Goal: Navigation & Orientation: Understand site structure

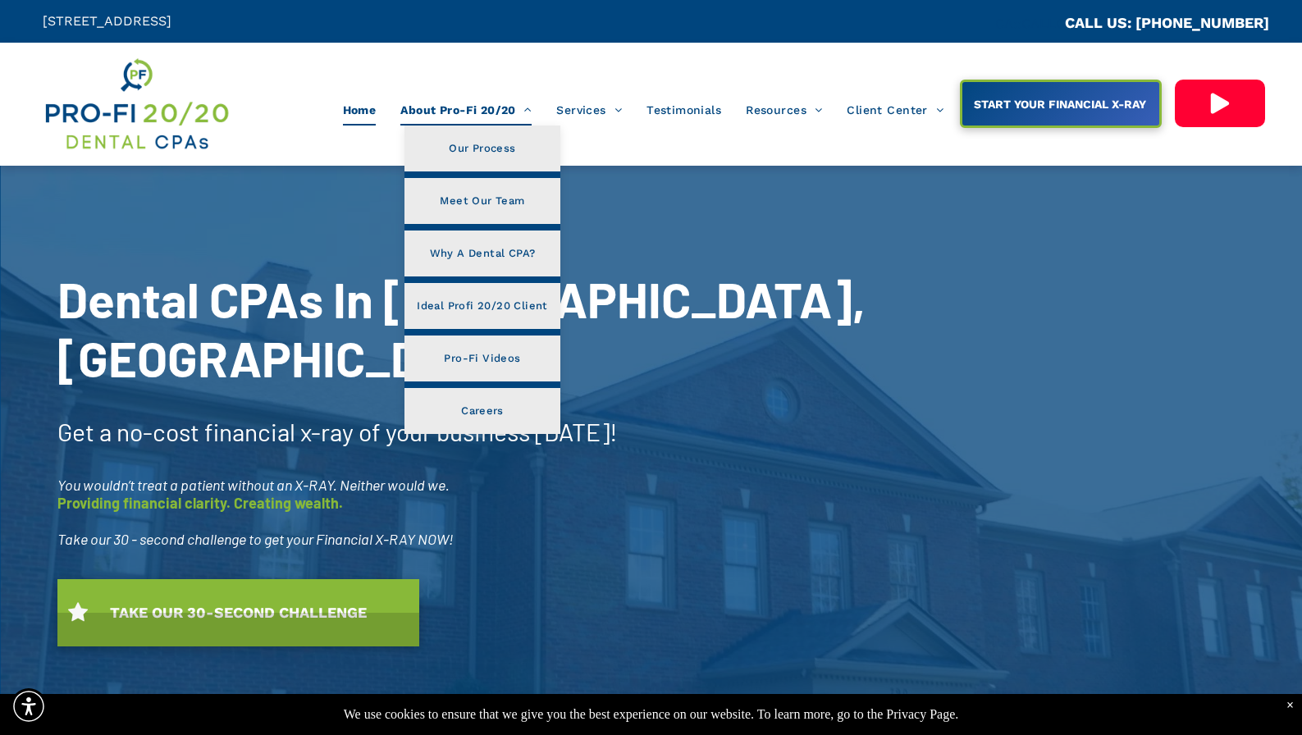
click at [455, 112] on span "About Pro-Fi 20/20" at bounding box center [465, 109] width 131 height 31
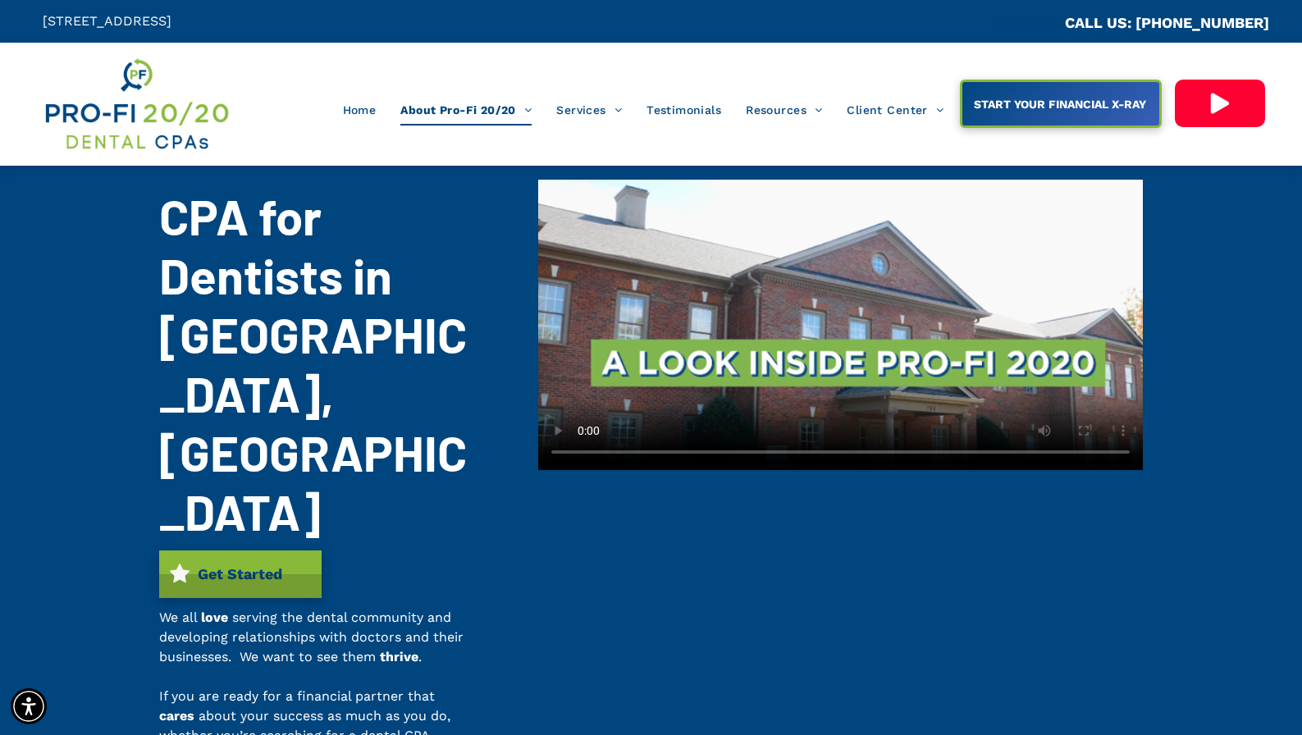
click at [377, 158] on div "Home About Pro-Fi 20/20 Our Process Meet Our Team Why A Dental CPA? Ideal Profi…" at bounding box center [651, 104] width 1302 height 123
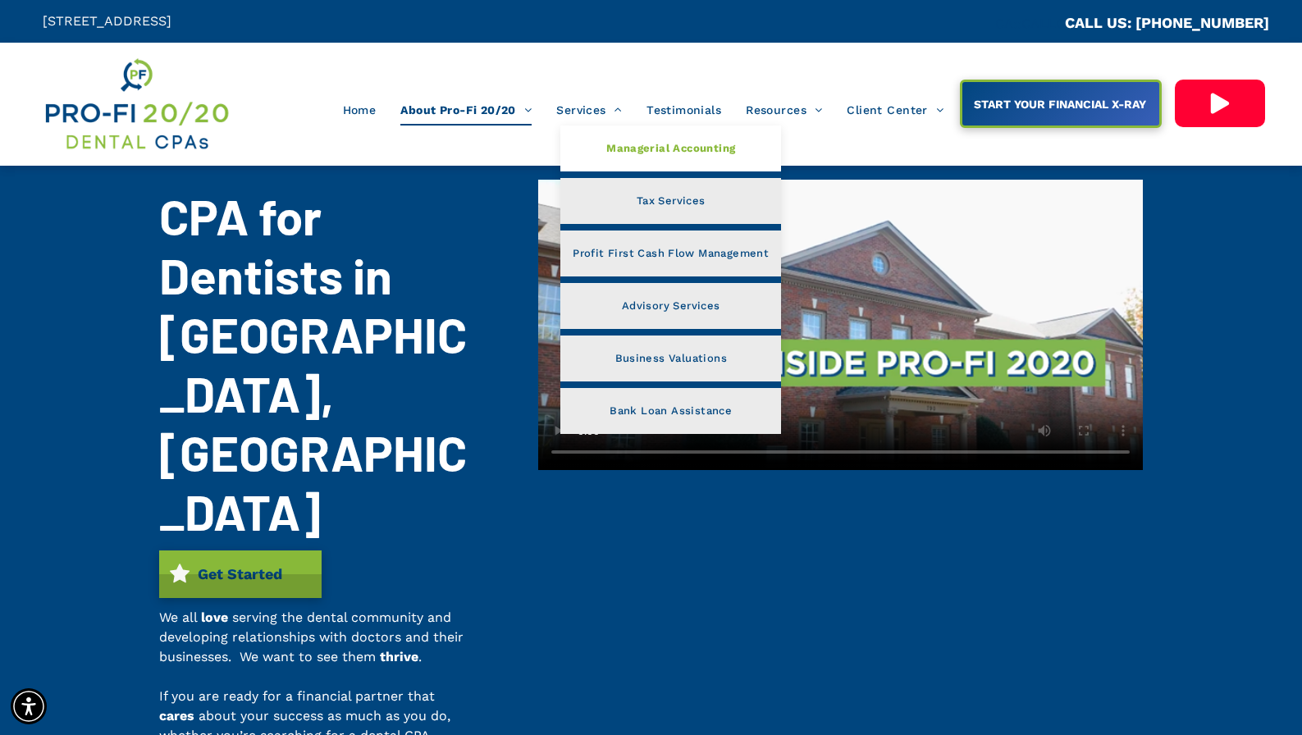
click at [635, 150] on span "Managerial Accounting" at bounding box center [670, 148] width 129 height 21
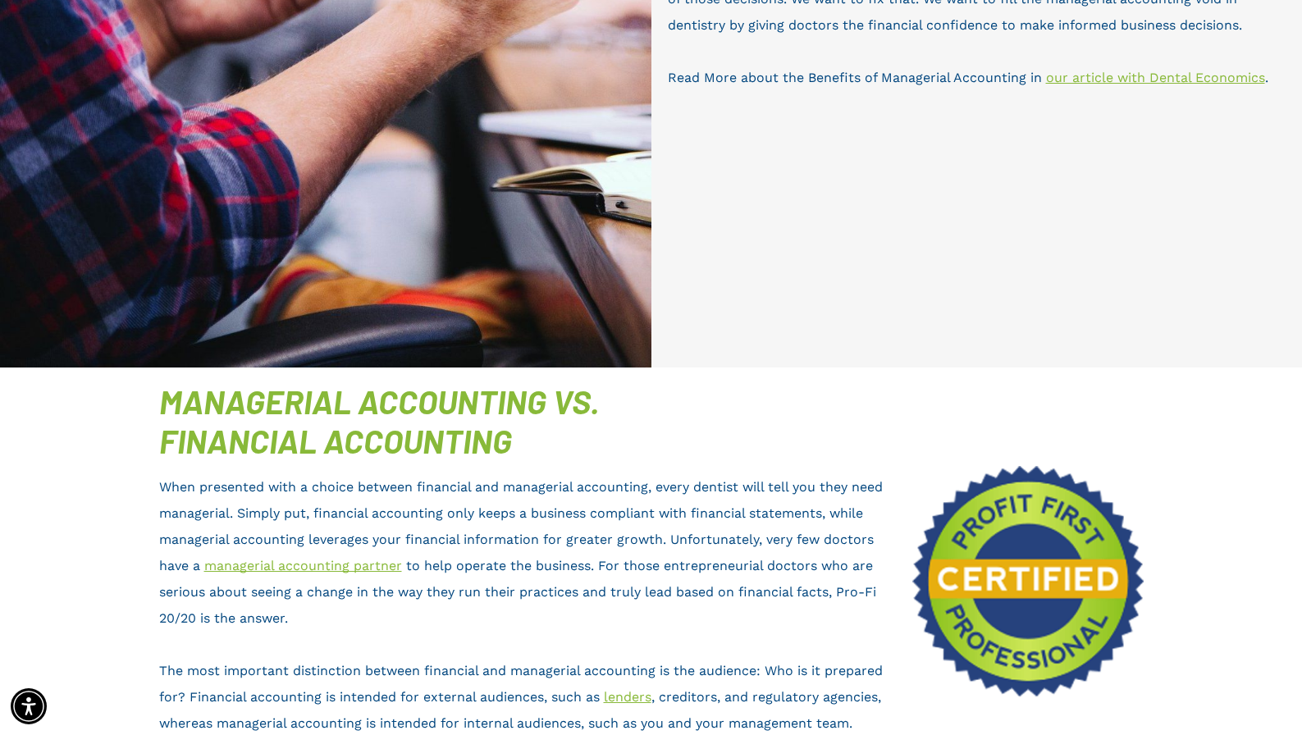
scroll to position [502, 0]
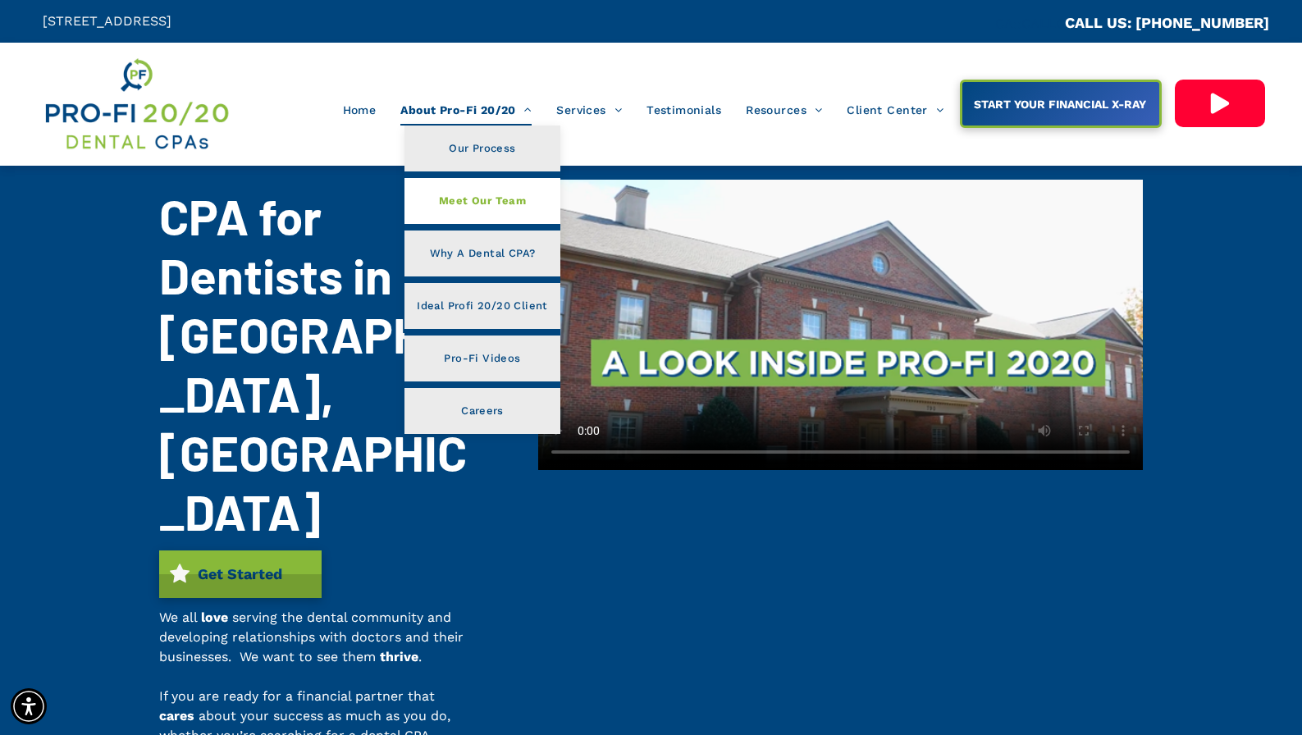
click at [473, 198] on span "Meet Our Team" at bounding box center [482, 200] width 87 height 21
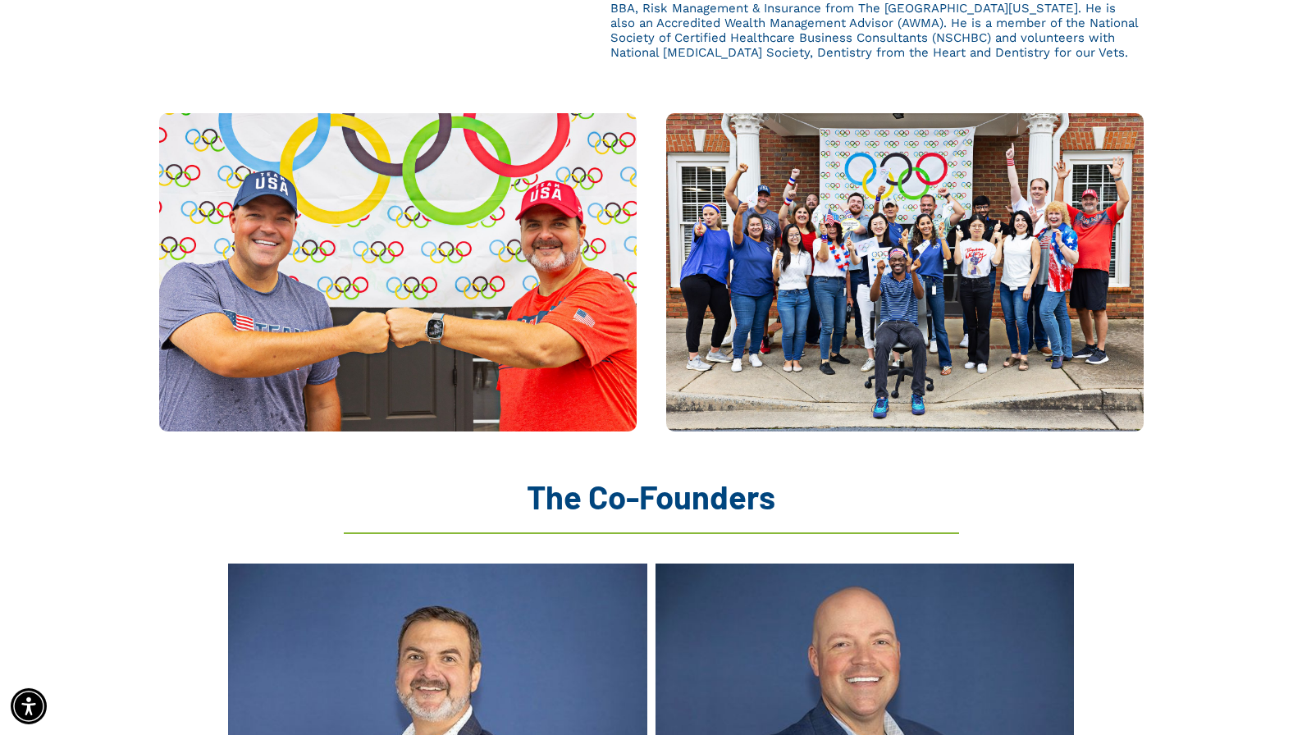
scroll to position [1172, 0]
